Goal: Transaction & Acquisition: Purchase product/service

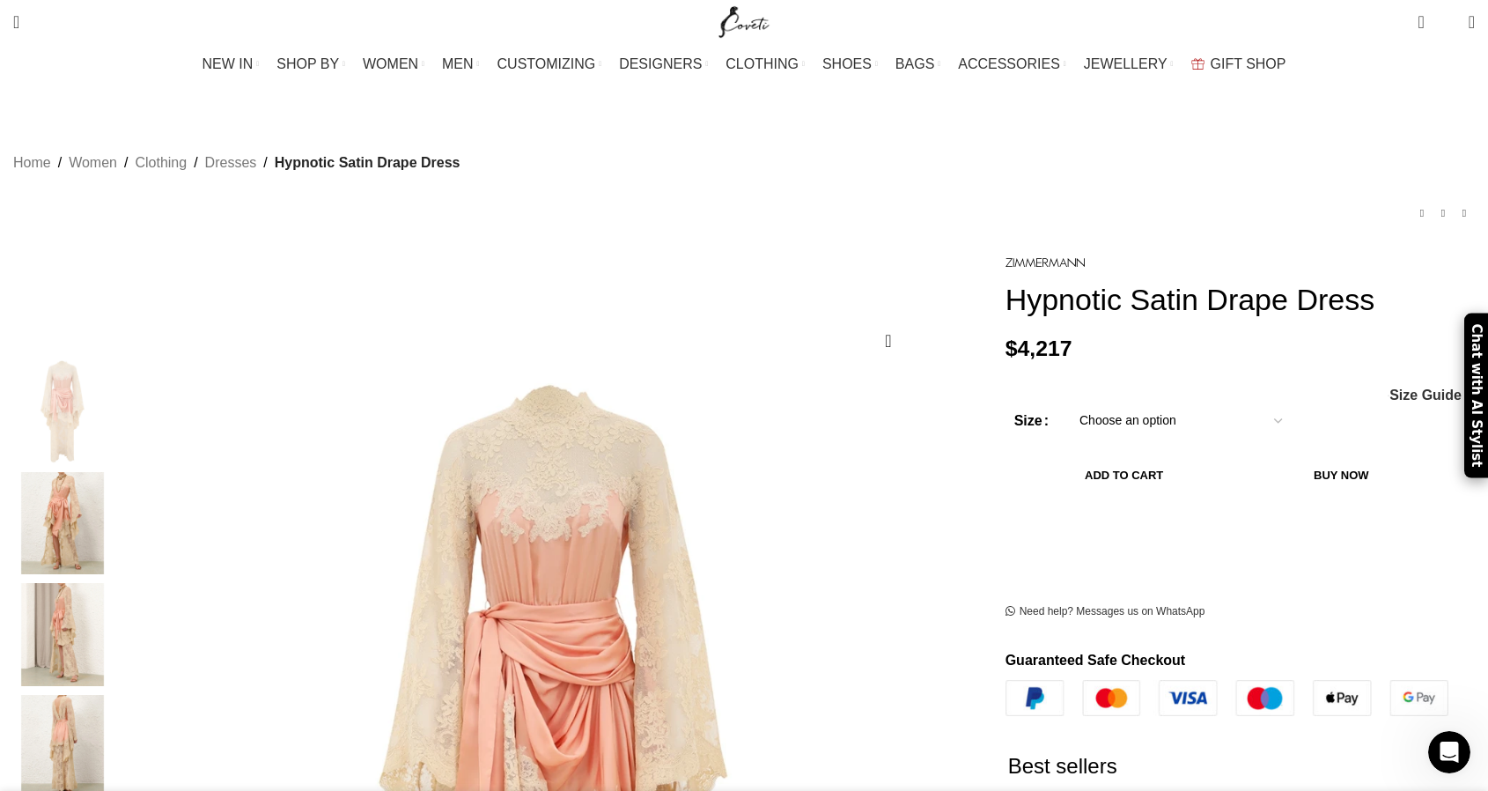
select select "16-uk"
click at [1389, 400] on span "Size Guide" at bounding box center [1425, 395] width 72 height 14
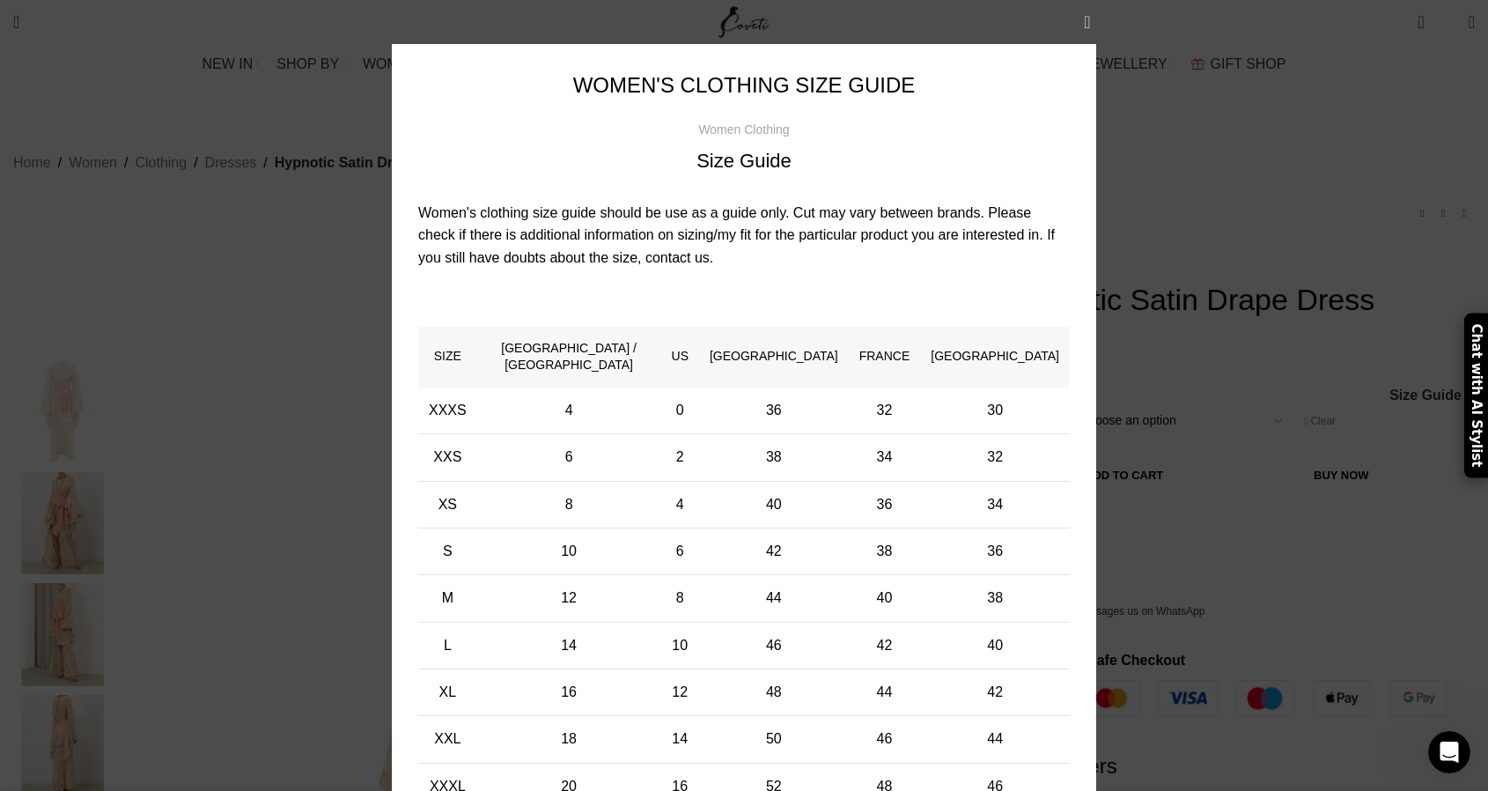
click at [1081, 30] on button "×" at bounding box center [1087, 22] width 44 height 44
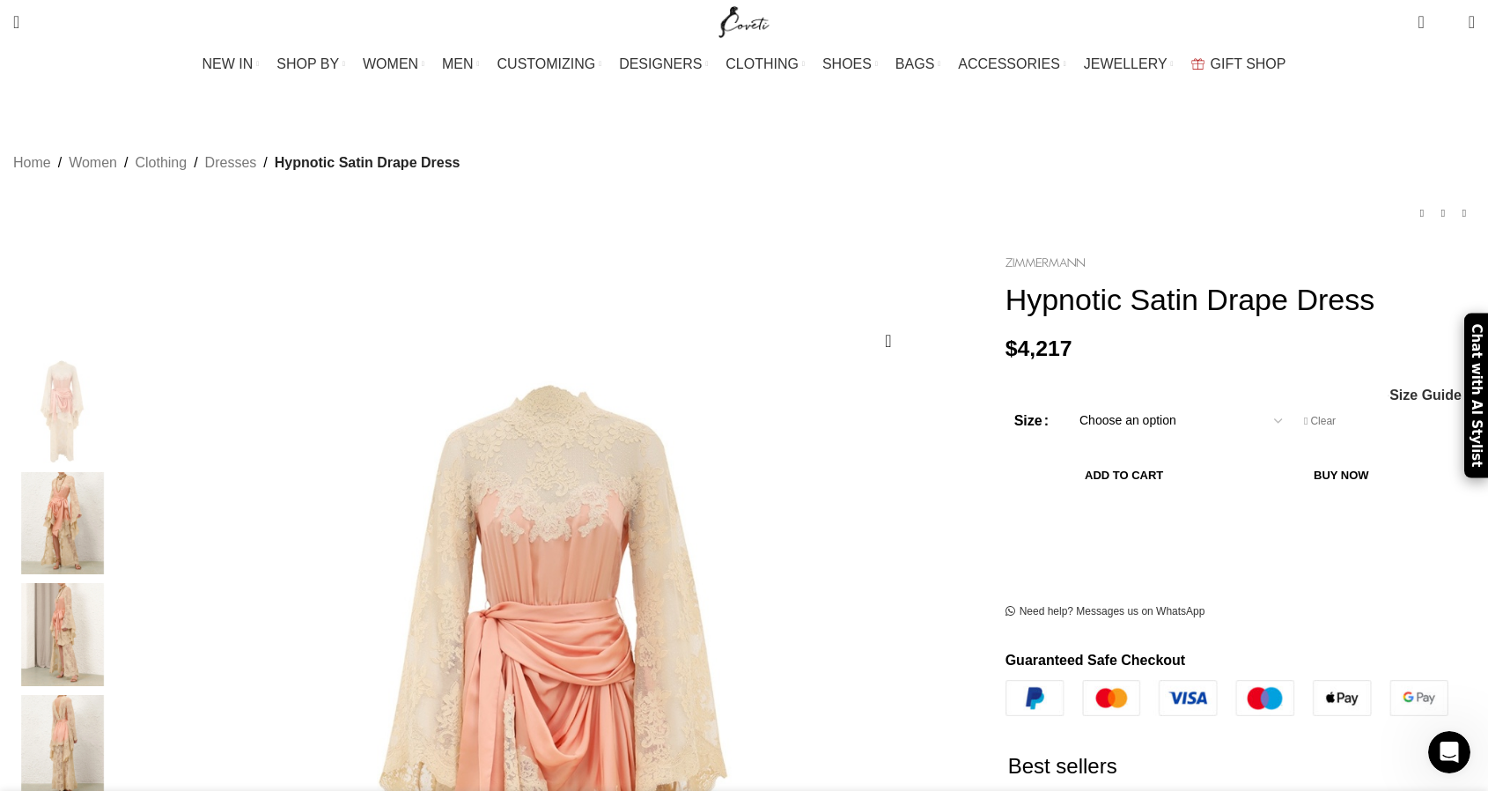
click at [1005, 258] on img at bounding box center [1044, 263] width 79 height 10
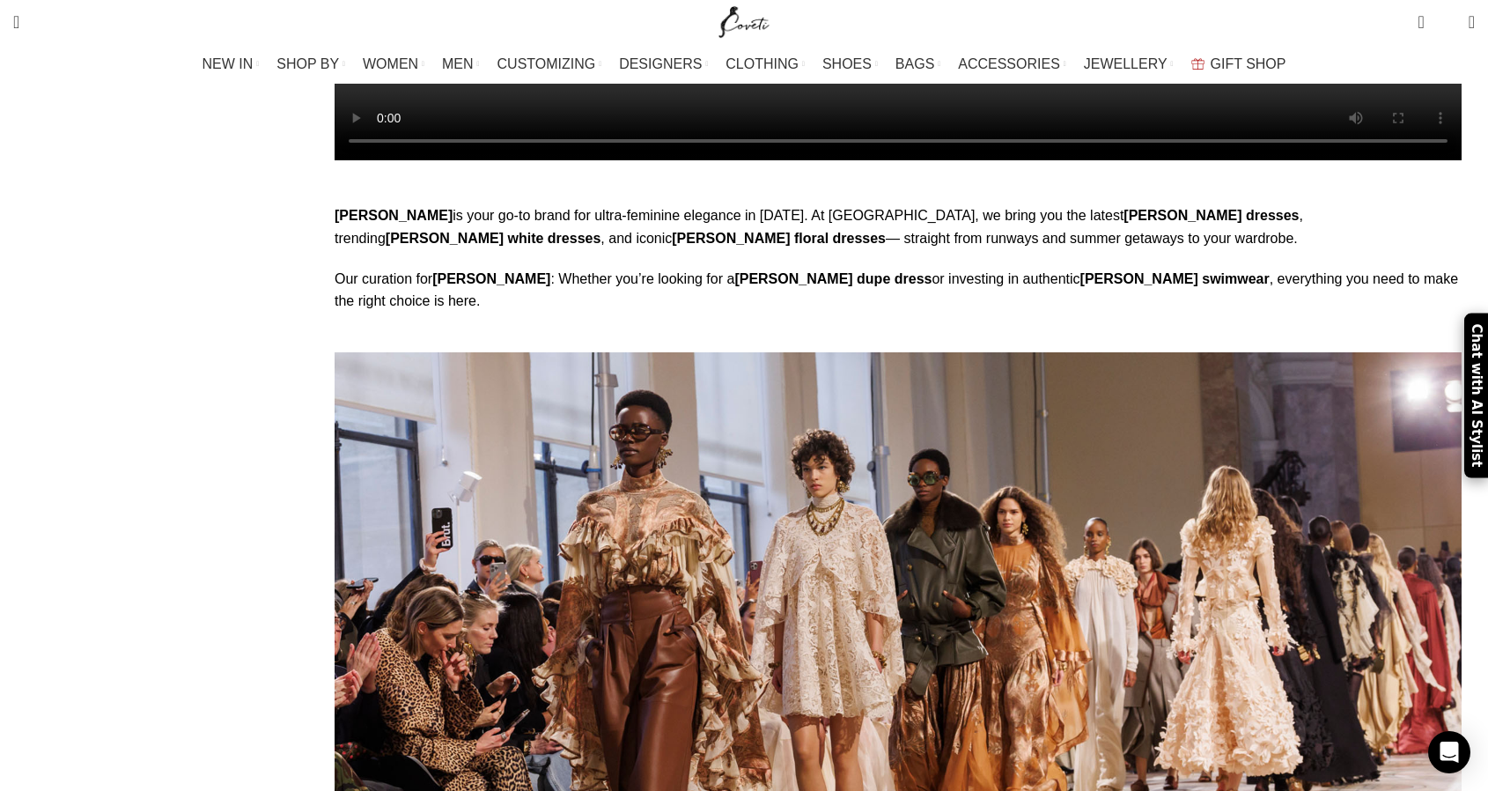
scroll to position [9488, 0]
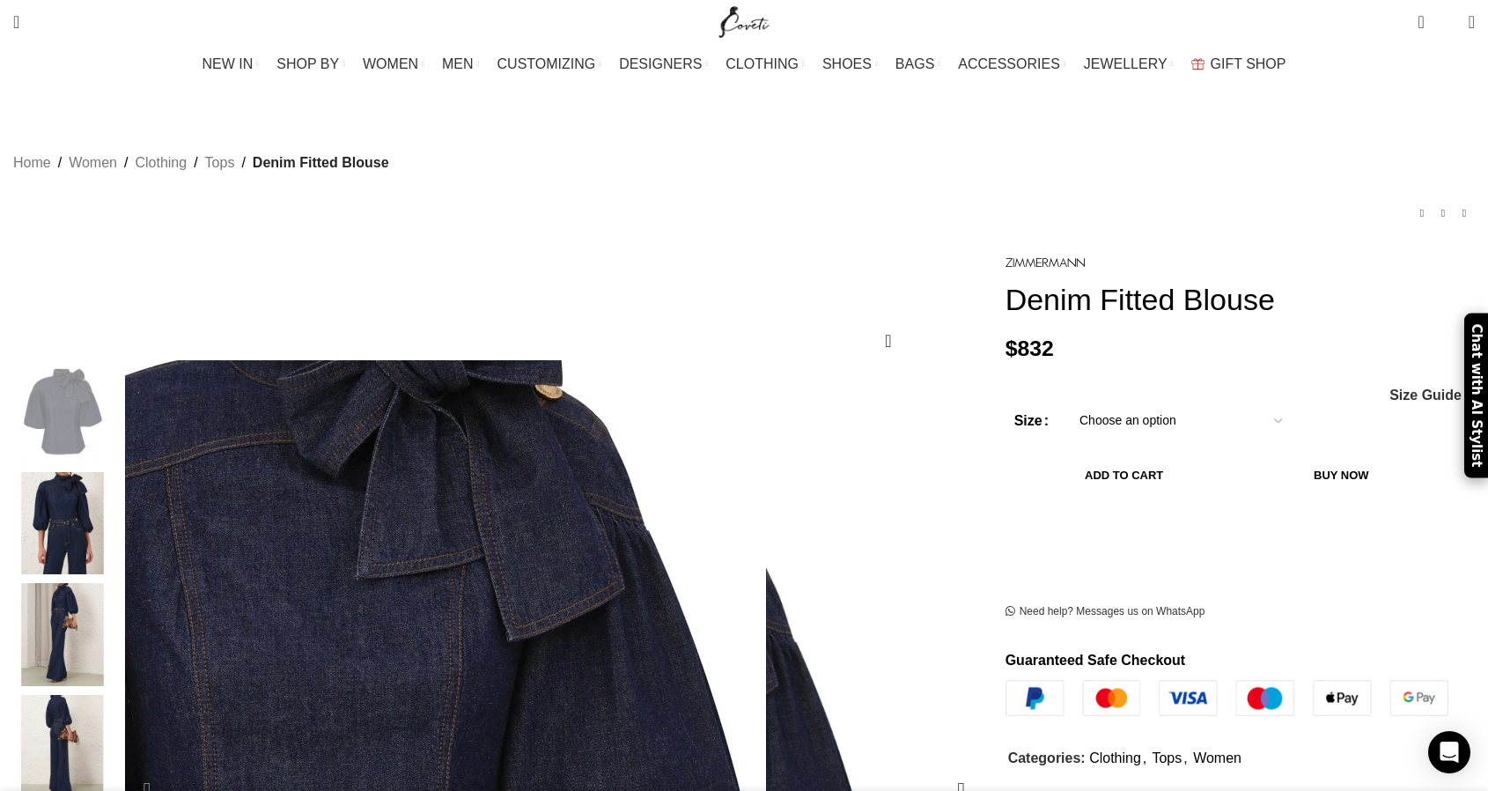
scroll to position [0, 186]
